Goal: Information Seeking & Learning: Learn about a topic

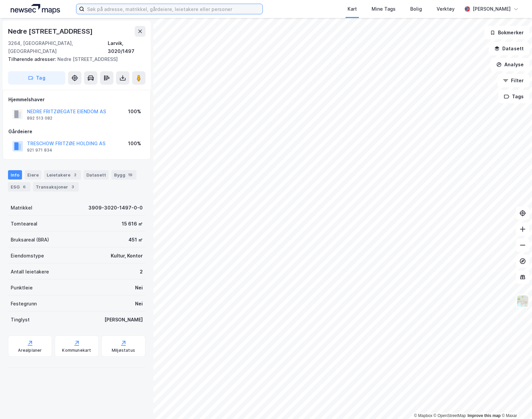
click at [162, 10] on input at bounding box center [173, 9] width 178 height 10
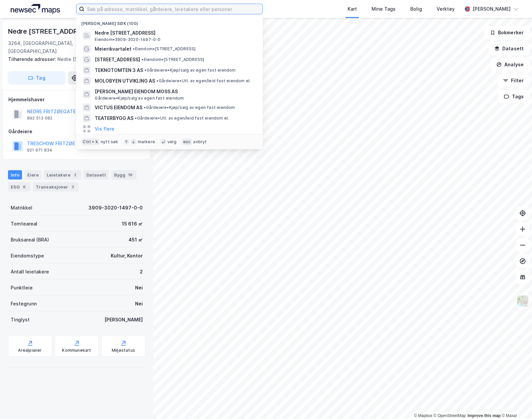
click at [138, 8] on input at bounding box center [173, 9] width 178 height 10
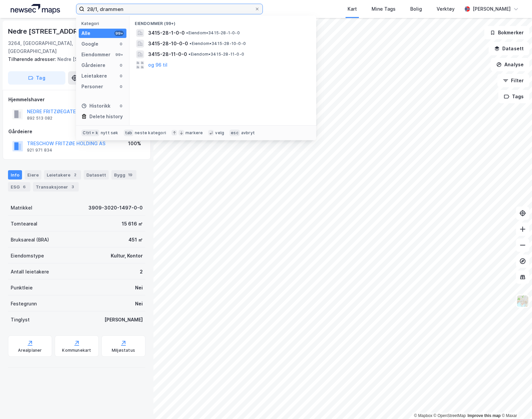
type input "28/1, drammen"
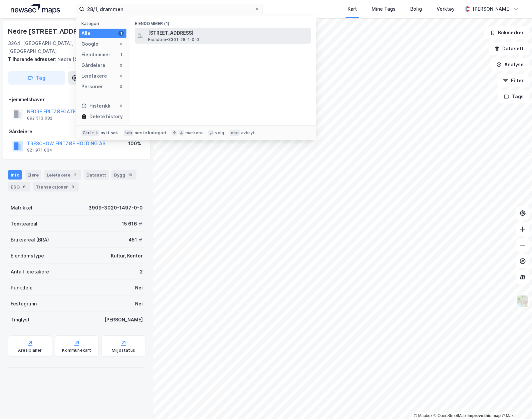
click at [183, 37] on span "Eiendom • 3301-28-1-0-0" at bounding box center [173, 39] width 51 height 5
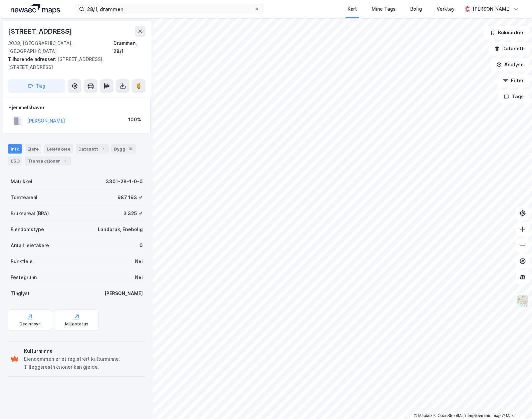
click at [520, 298] on img at bounding box center [522, 301] width 13 height 13
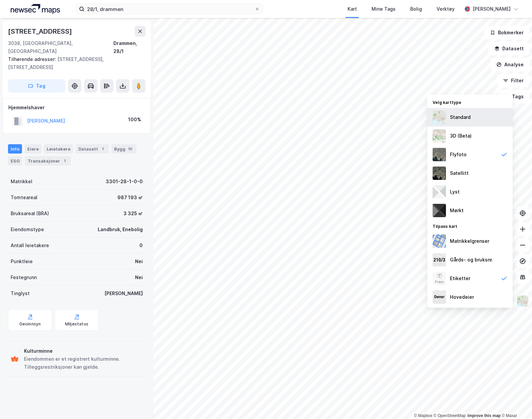
click at [457, 118] on div "Standard" at bounding box center [460, 117] width 21 height 8
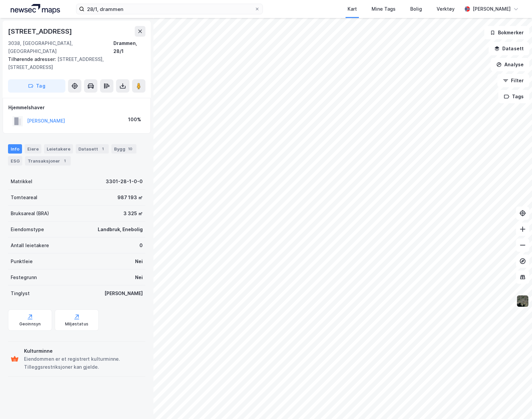
click at [518, 298] on img at bounding box center [522, 301] width 13 height 13
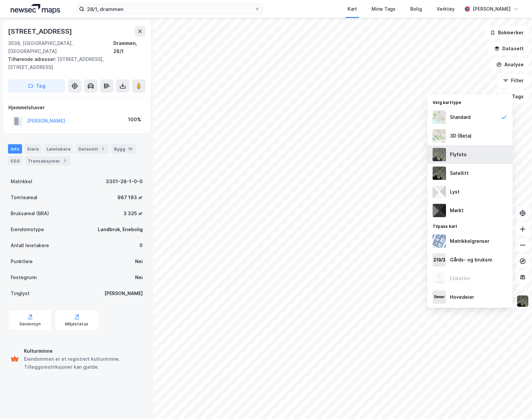
click at [485, 161] on div "Flyfoto" at bounding box center [469, 154] width 85 height 19
drag, startPoint x: 527, startPoint y: 303, endPoint x: 525, endPoint y: 307, distance: 4.2
click at [526, 303] on img at bounding box center [522, 301] width 13 height 13
